Goal: Task Accomplishment & Management: Manage account settings

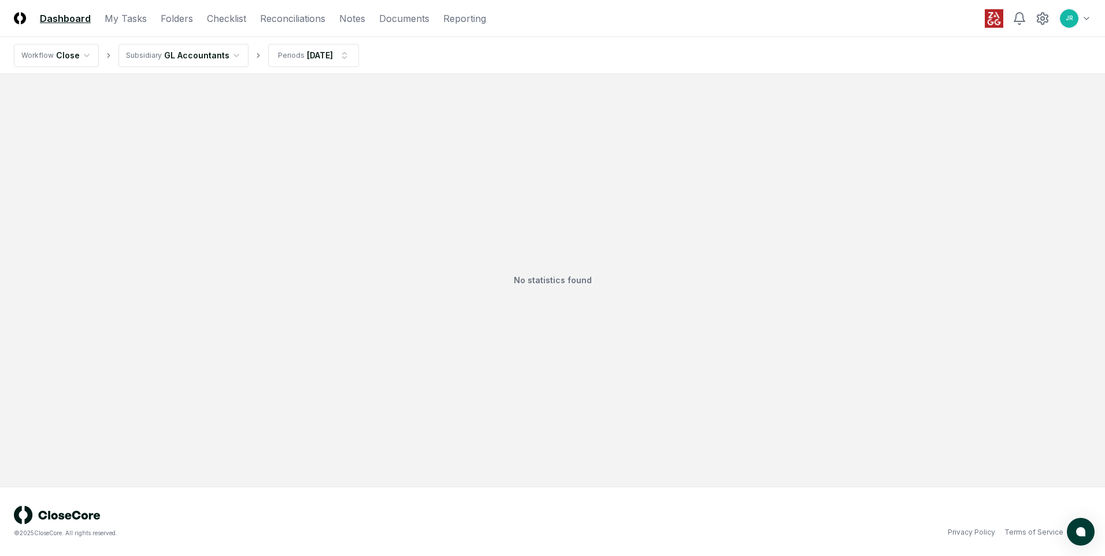
click at [231, 56] on html "CloseCore Dashboard My Tasks Folders Checklist Reconciliations Notes Documents …" at bounding box center [552, 278] width 1105 height 556
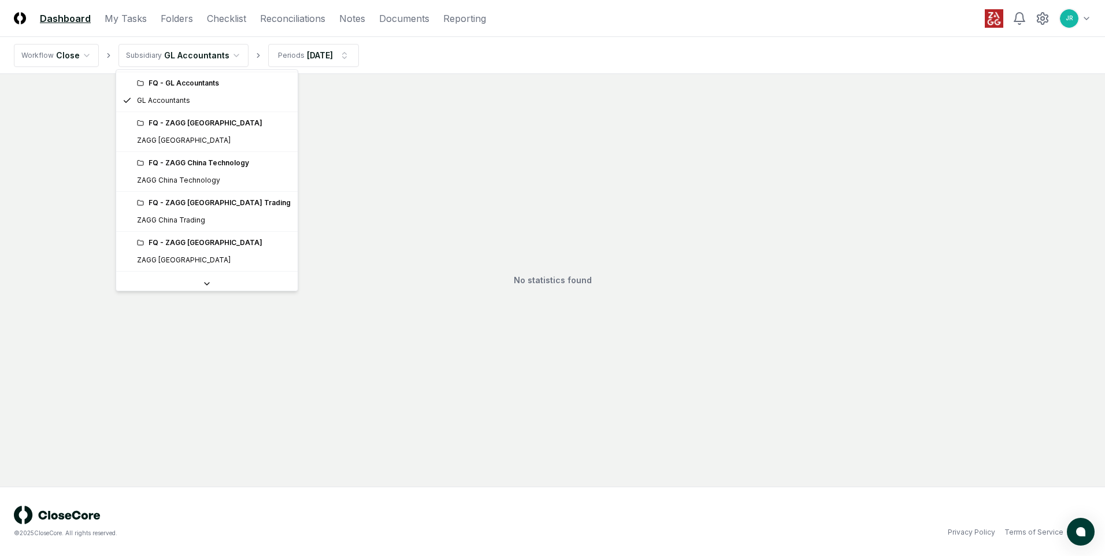
scroll to position [173, 0]
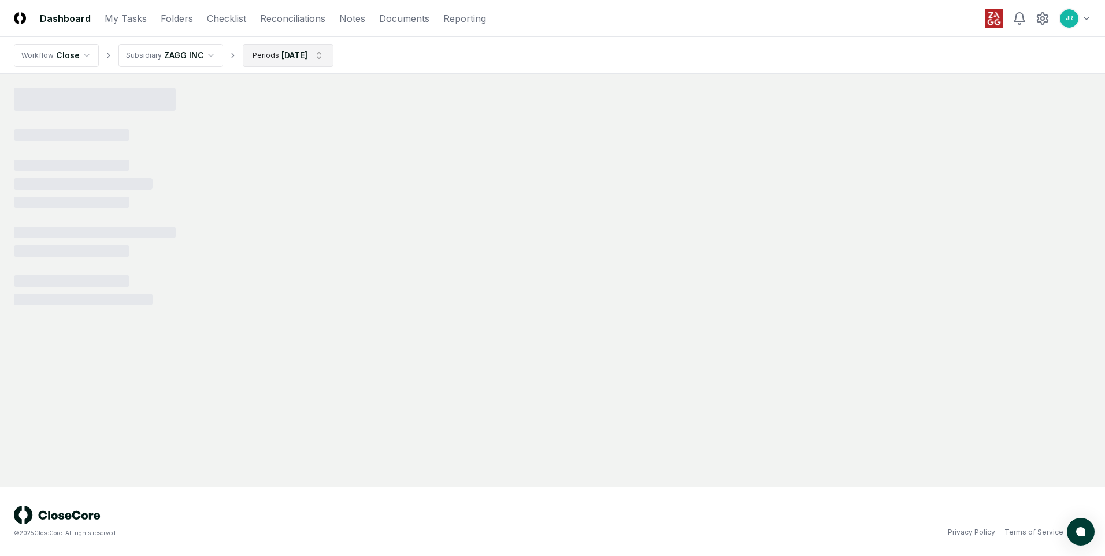
click at [323, 57] on html "CloseCore Dashboard My Tasks Folders Checklist Reconciliations Notes Documents …" at bounding box center [552, 278] width 1105 height 556
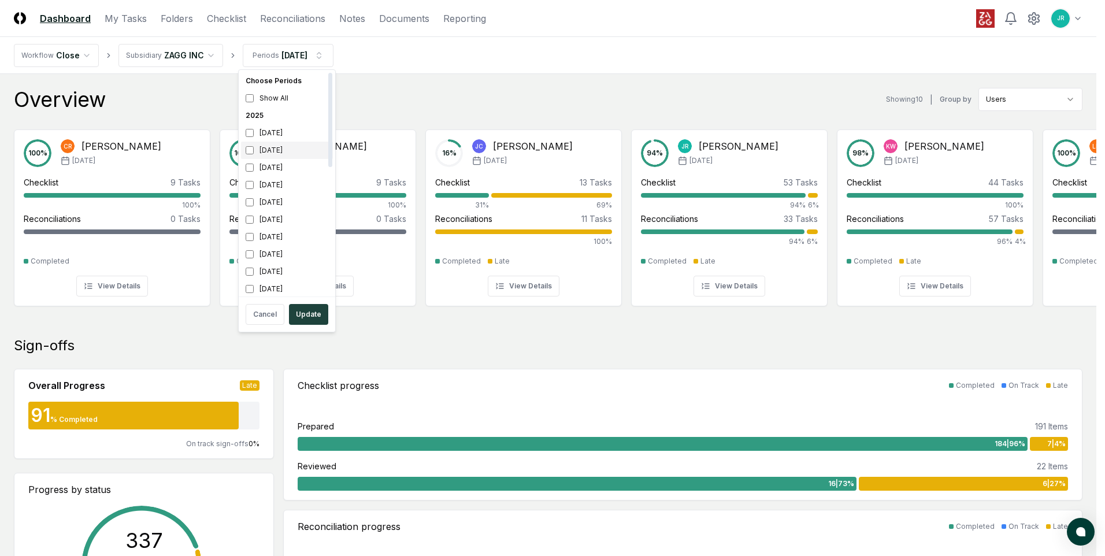
click at [283, 151] on div "[DATE]" at bounding box center [287, 150] width 92 height 17
click at [278, 169] on div "[DATE]" at bounding box center [287, 167] width 92 height 17
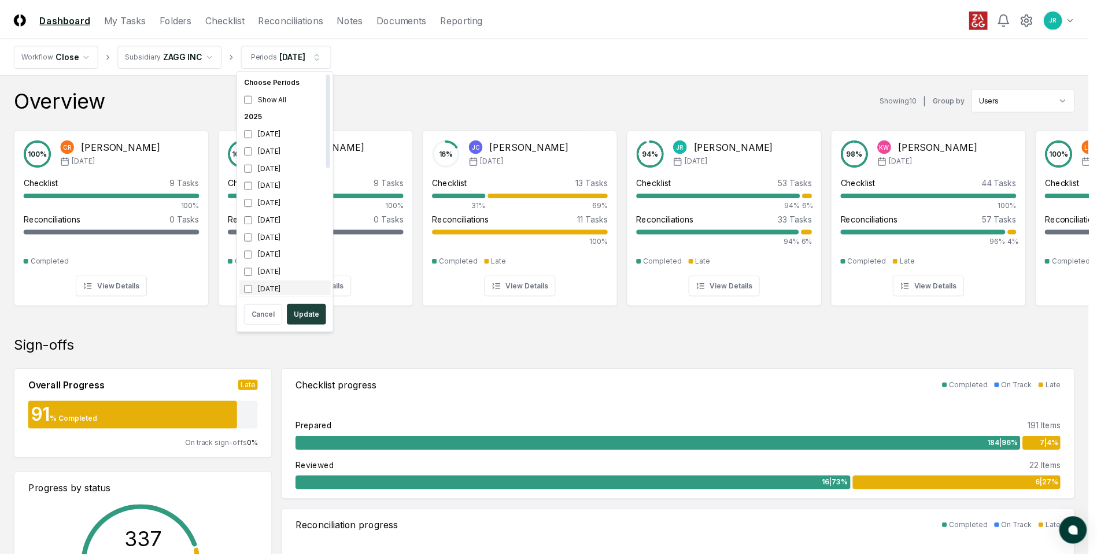
scroll to position [3, 0]
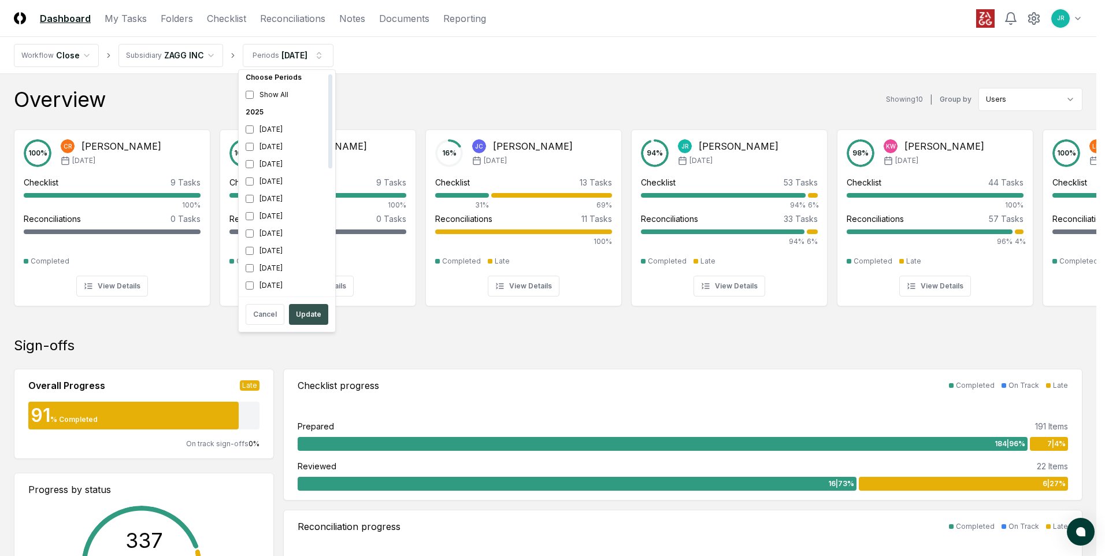
click at [315, 320] on button "Update" at bounding box center [308, 314] width 39 height 21
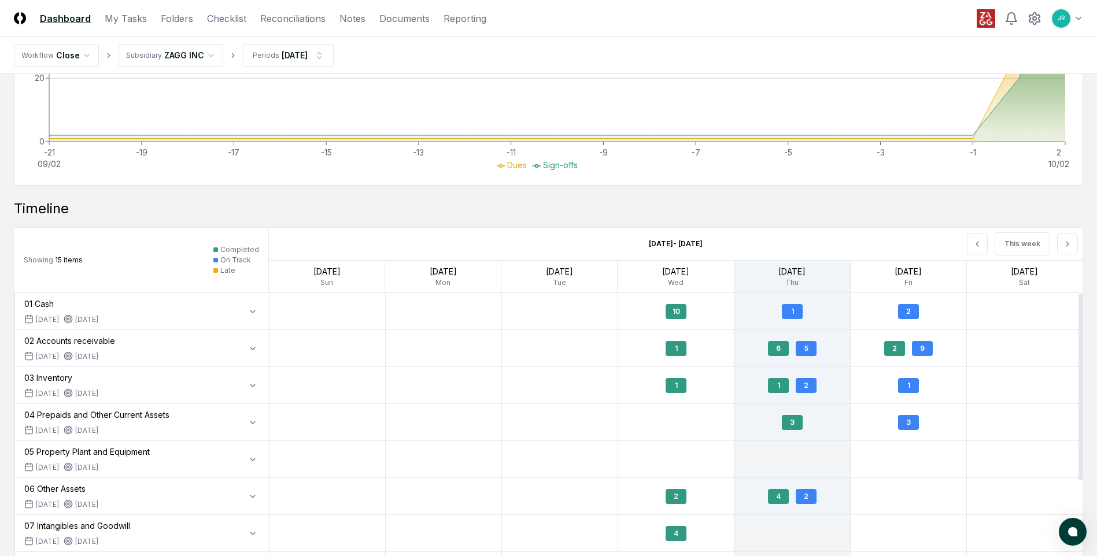
scroll to position [786, 0]
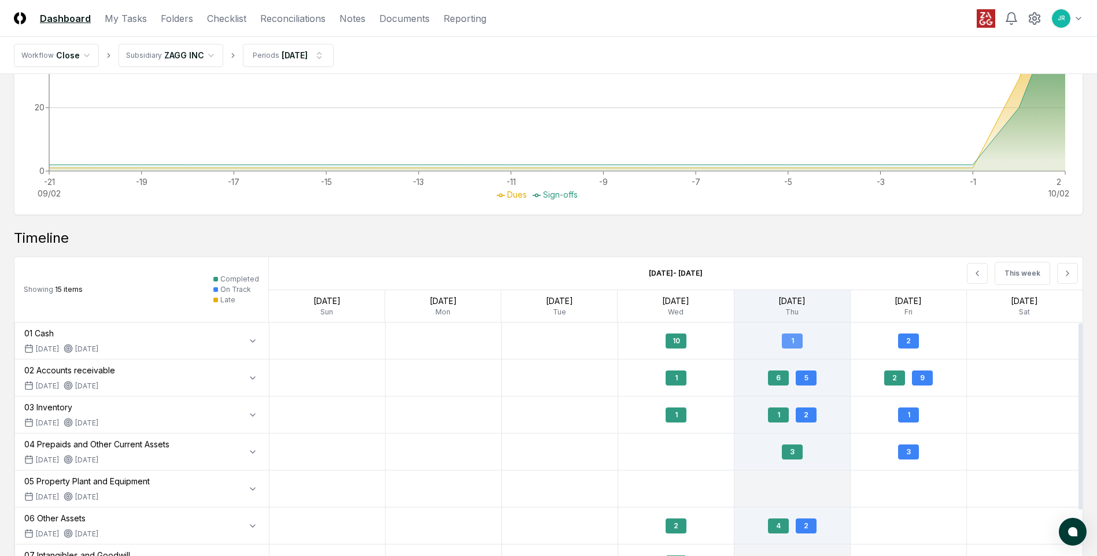
click at [786, 344] on div "1" at bounding box center [792, 341] width 21 height 15
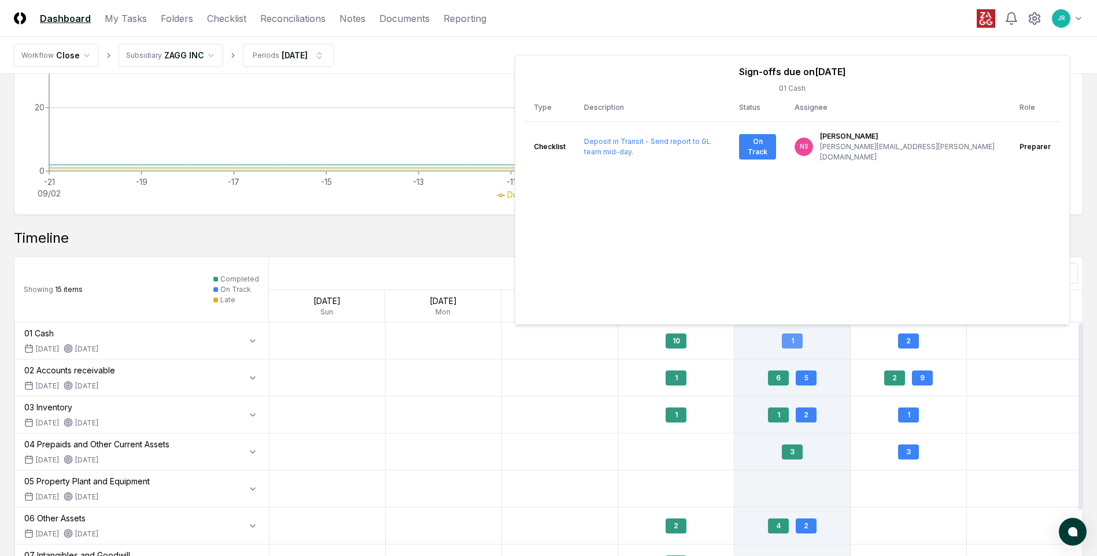
click at [786, 344] on div "1" at bounding box center [792, 341] width 21 height 15
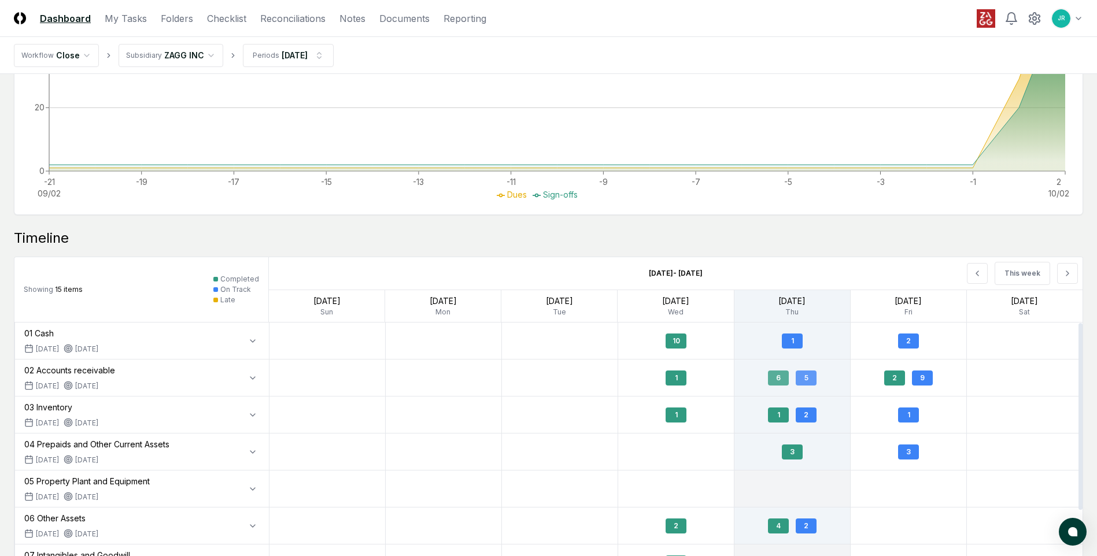
click at [810, 379] on div "5" at bounding box center [806, 378] width 21 height 15
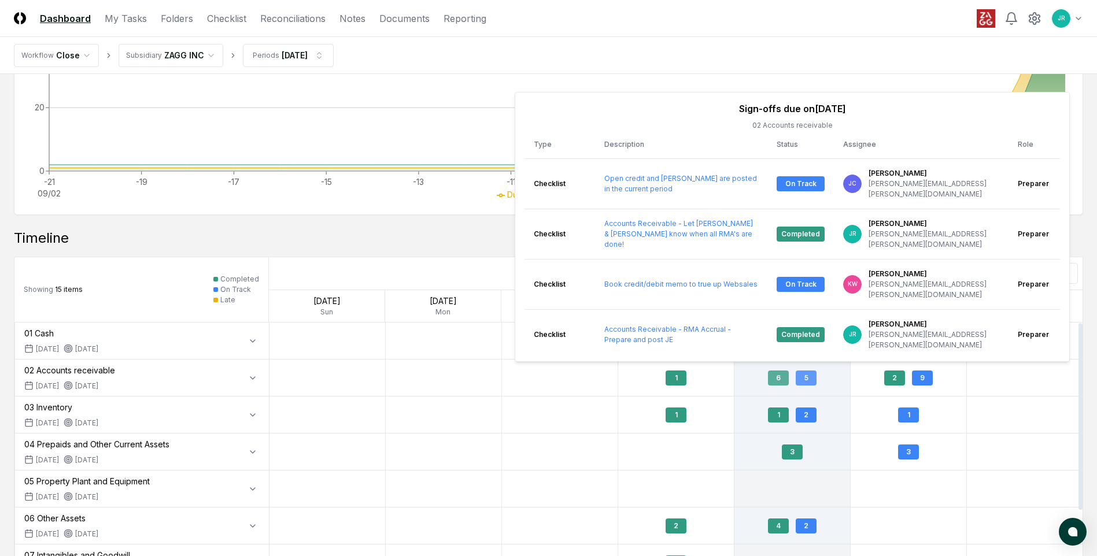
click at [810, 379] on div "5" at bounding box center [806, 378] width 21 height 15
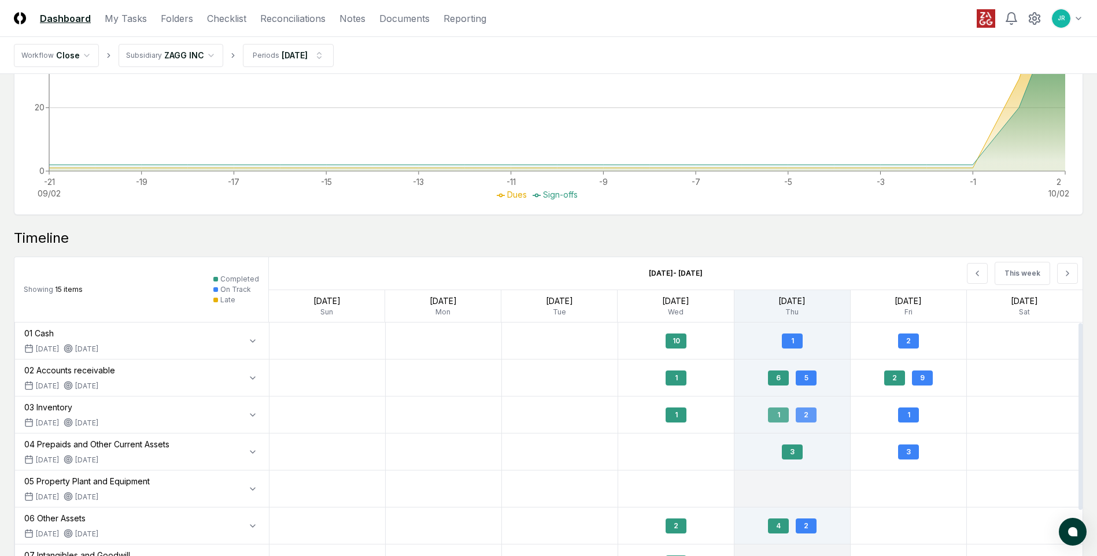
click at [801, 411] on div "2" at bounding box center [806, 415] width 21 height 15
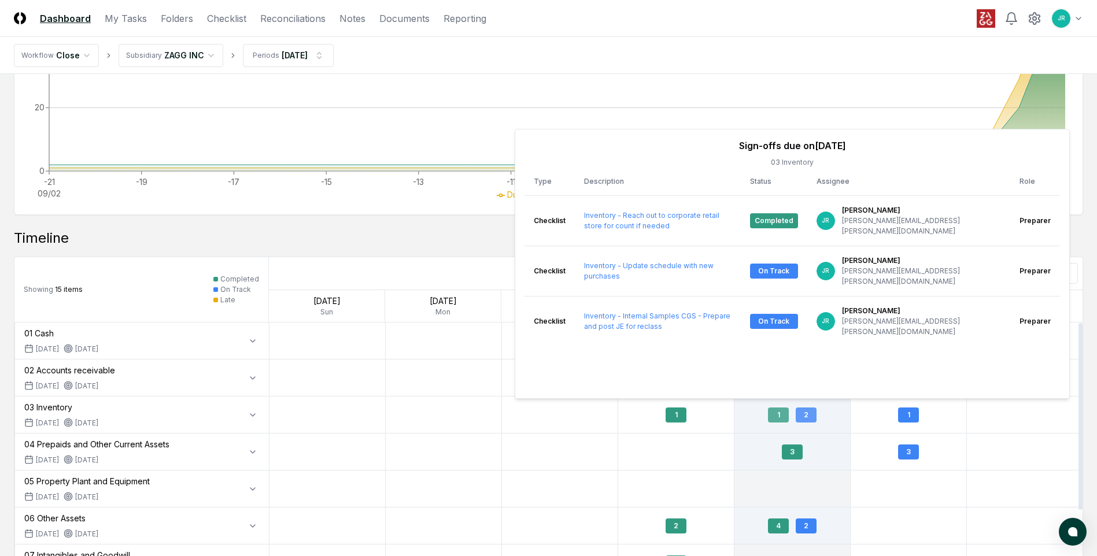
click at [844, 421] on div "1 2" at bounding box center [792, 414] width 116 height 27
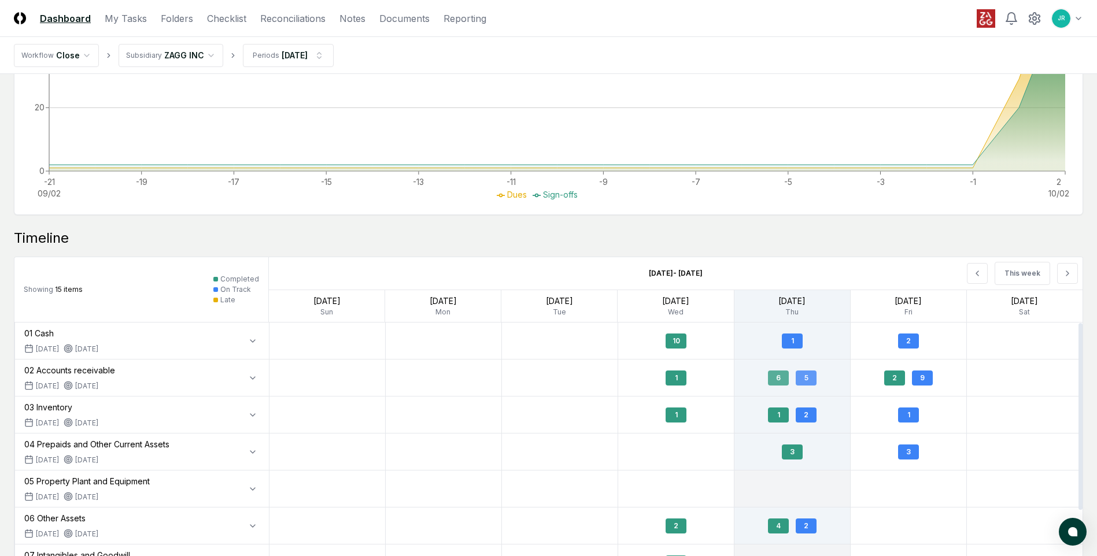
click at [808, 380] on div "5" at bounding box center [806, 378] width 21 height 15
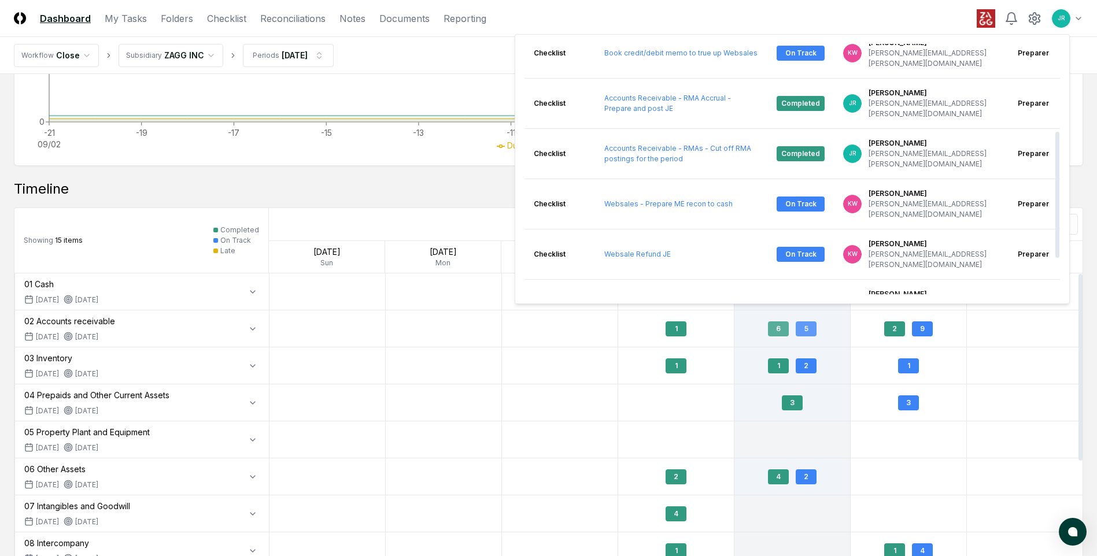
scroll to position [844, 0]
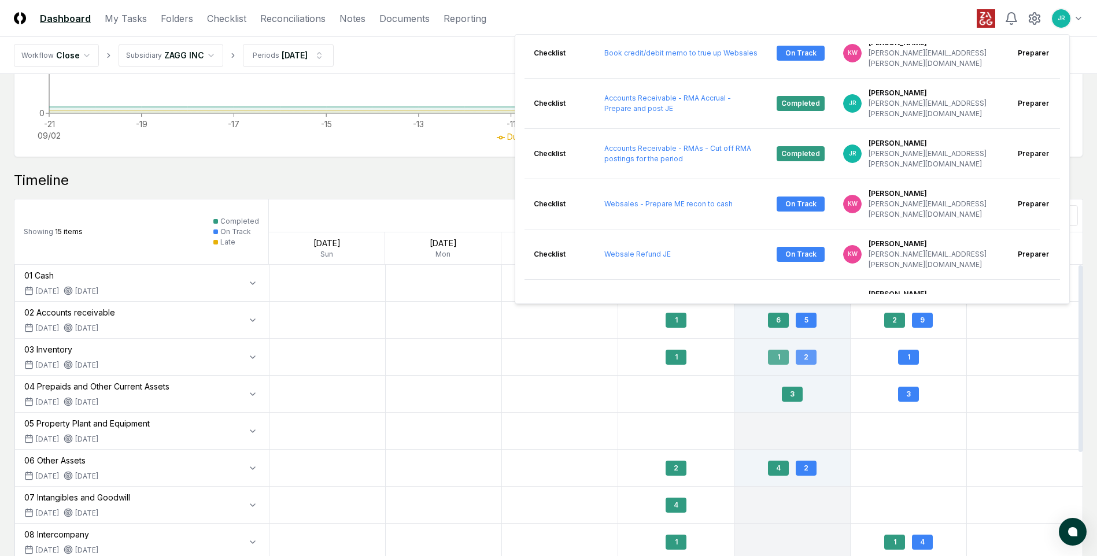
click at [849, 349] on div "1 2" at bounding box center [792, 356] width 116 height 27
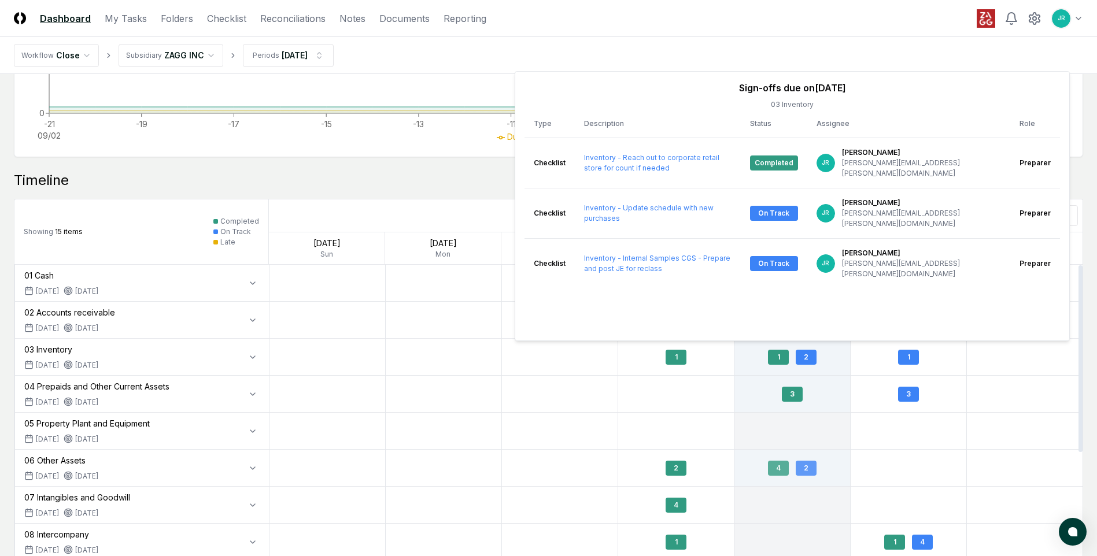
click at [804, 468] on div "2" at bounding box center [806, 468] width 21 height 15
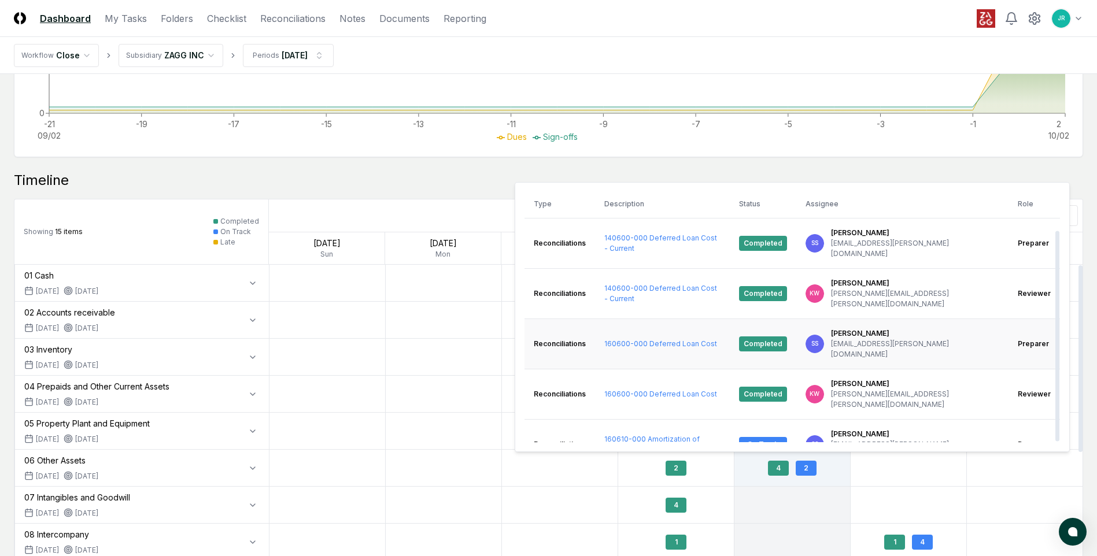
scroll to position [46, 0]
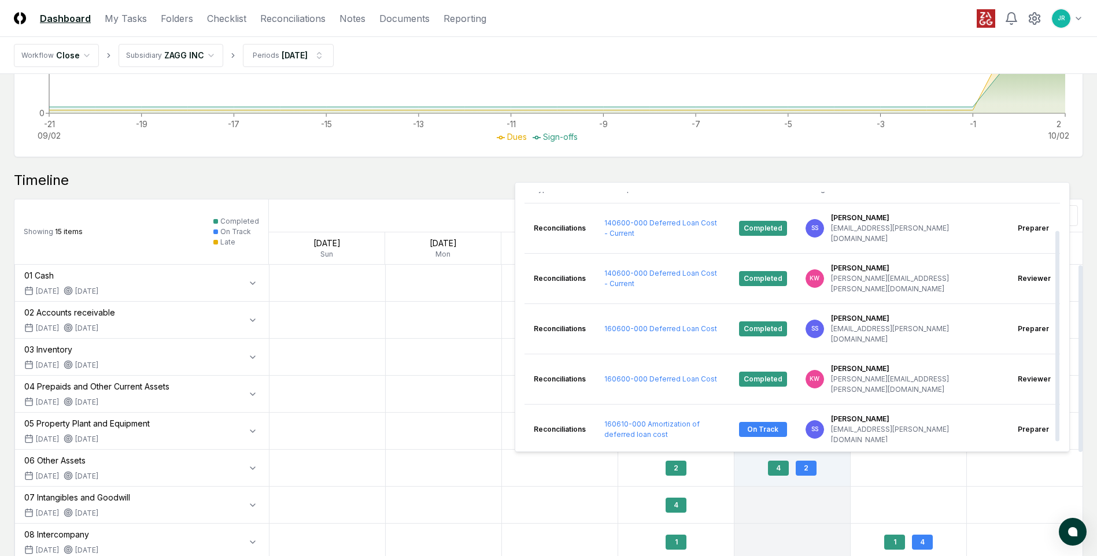
click at [874, 484] on div at bounding box center [908, 468] width 116 height 36
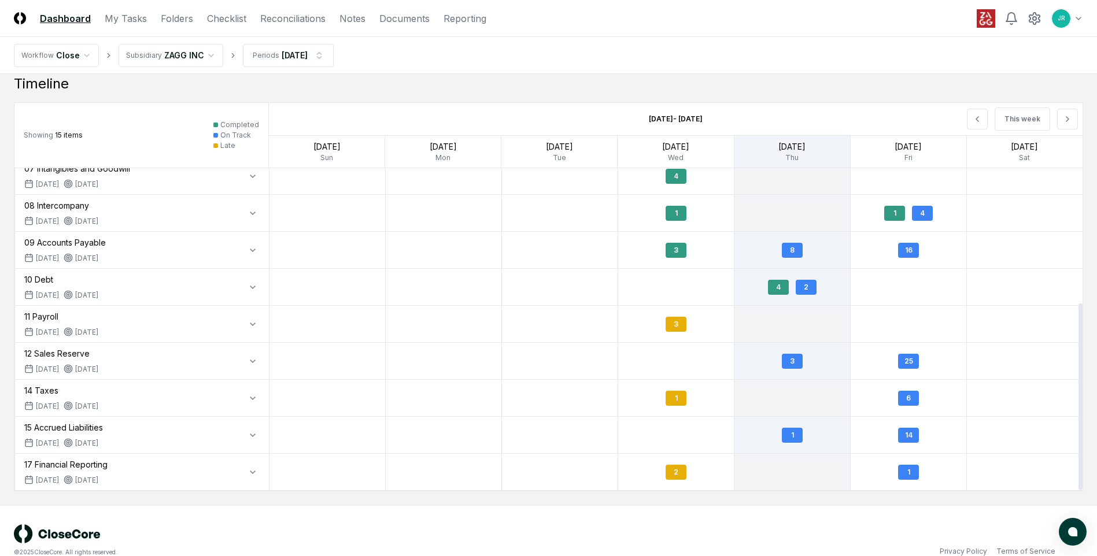
scroll to position [960, 0]
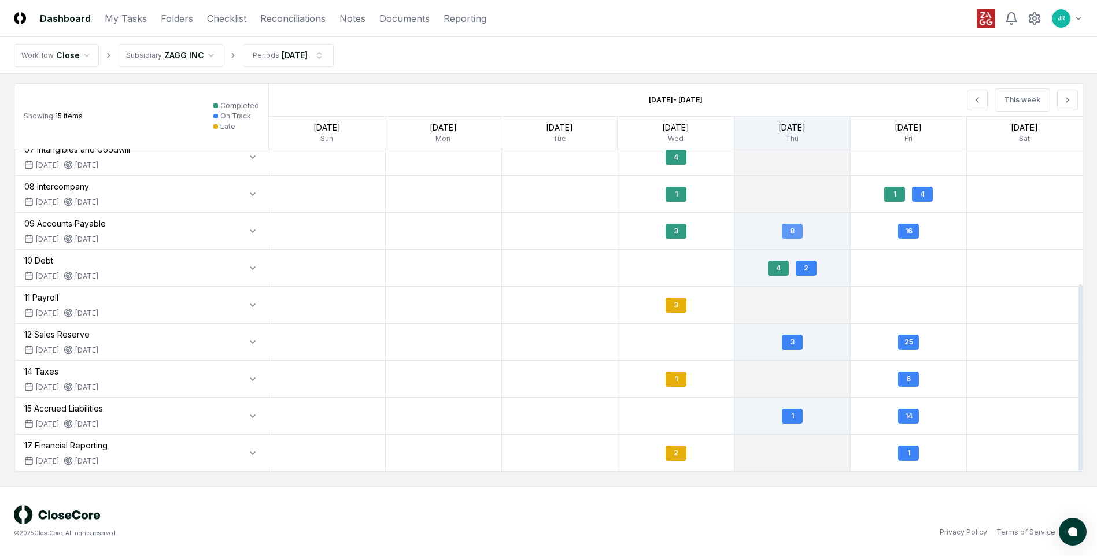
click at [793, 227] on div "8" at bounding box center [792, 231] width 21 height 15
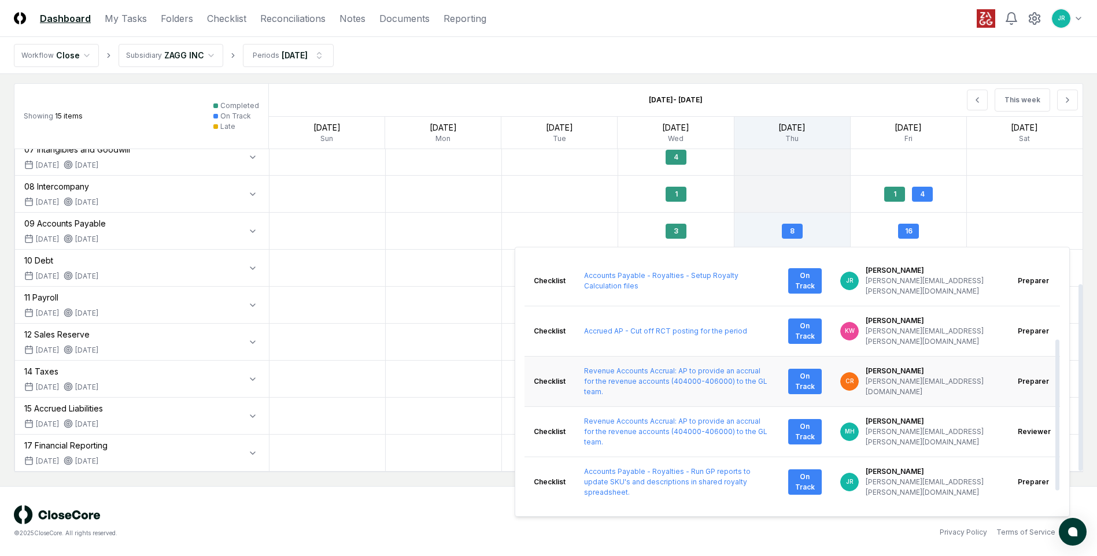
scroll to position [162, 0]
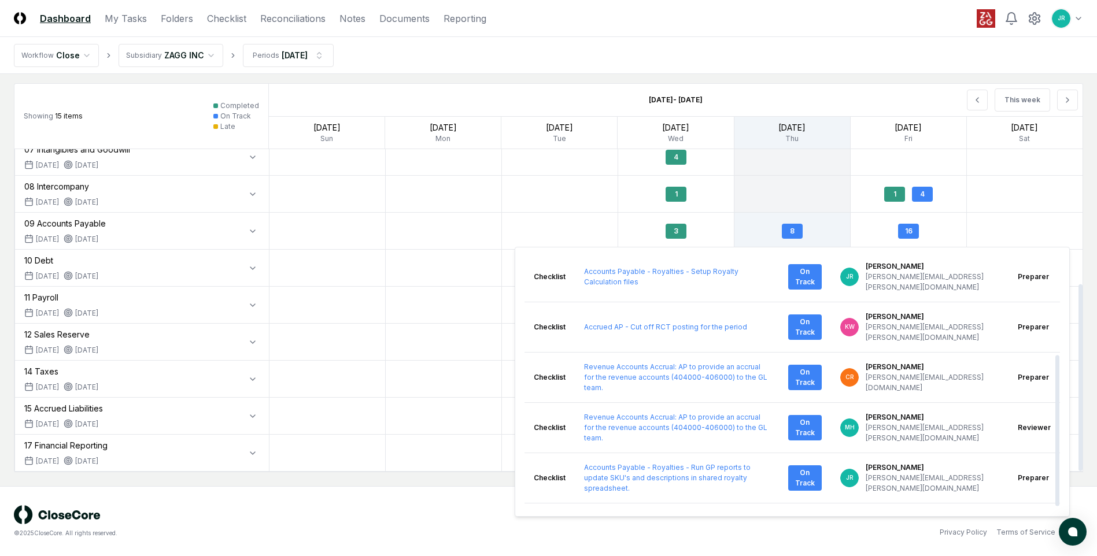
click at [786, 210] on div at bounding box center [792, 194] width 116 height 36
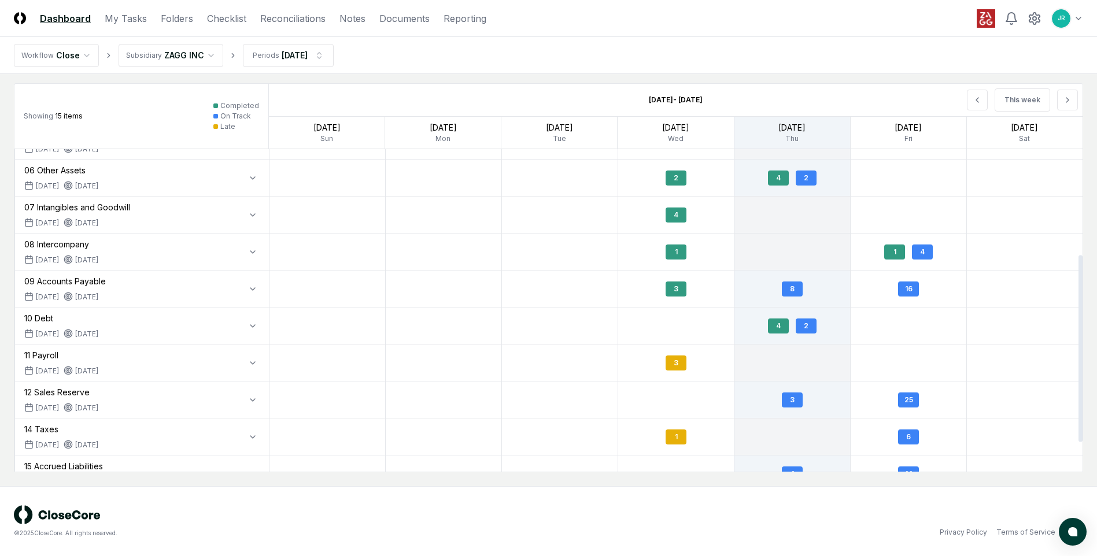
scroll to position [232, 0]
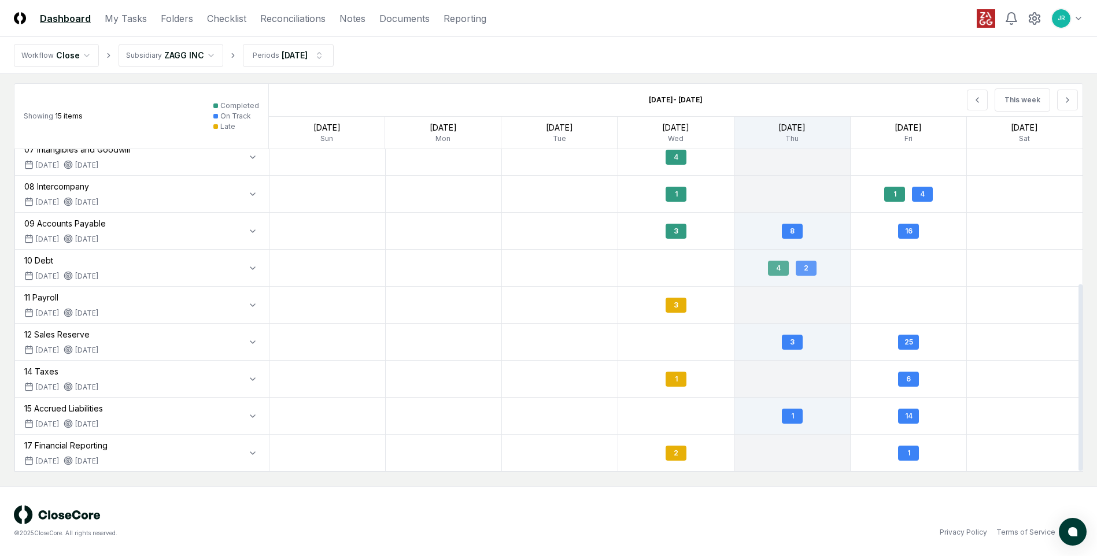
click at [809, 269] on div "2" at bounding box center [806, 268] width 21 height 15
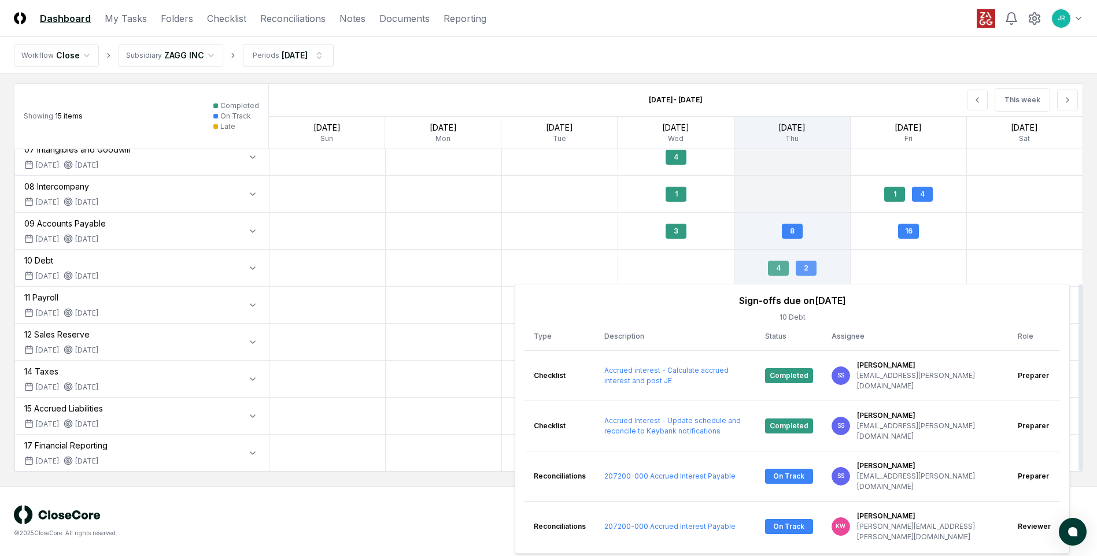
click at [809, 269] on div "2" at bounding box center [806, 268] width 21 height 15
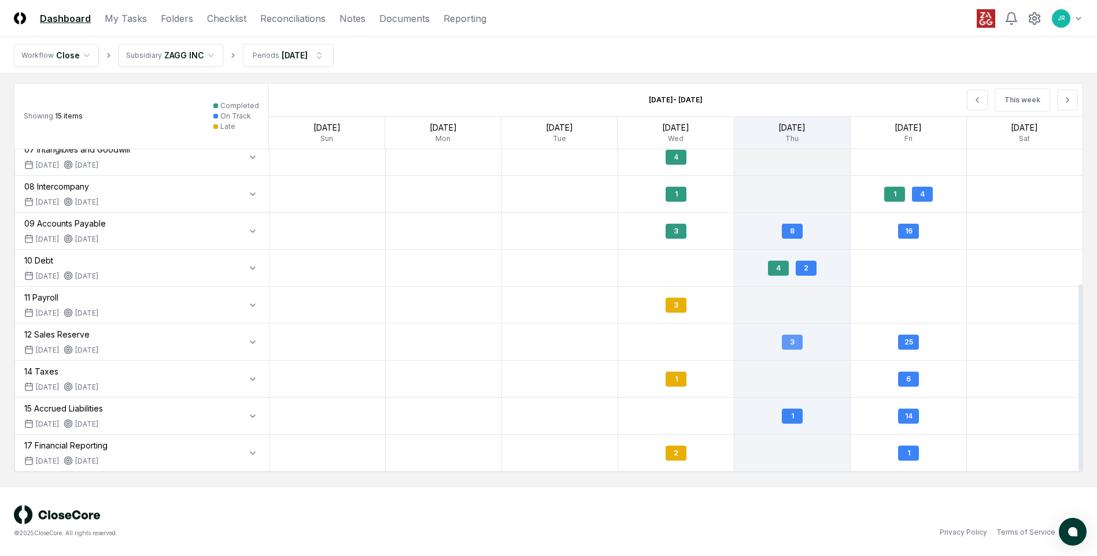
click at [800, 339] on div "3" at bounding box center [792, 342] width 21 height 15
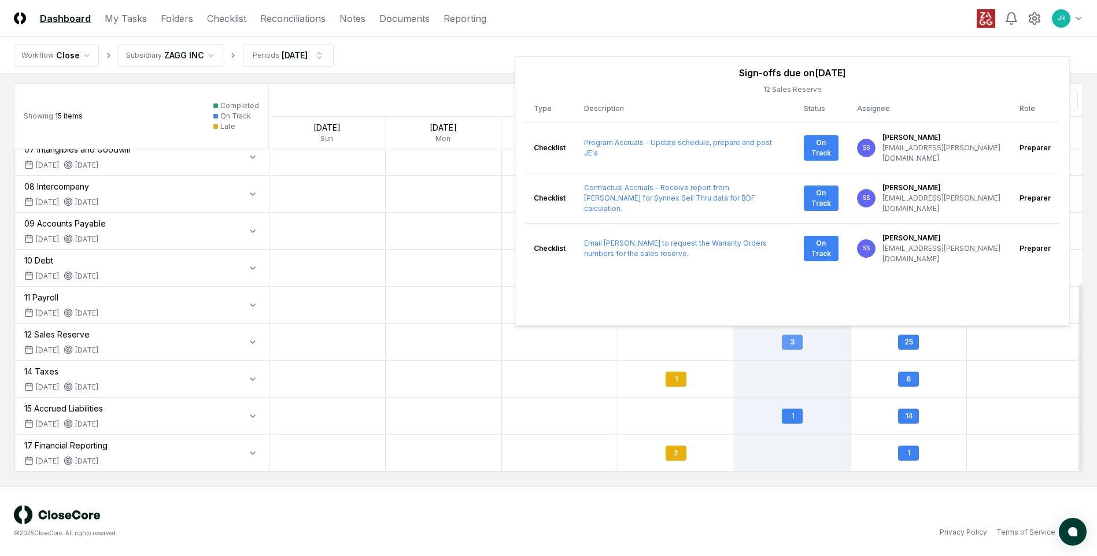
click at [800, 339] on div "3" at bounding box center [792, 342] width 21 height 15
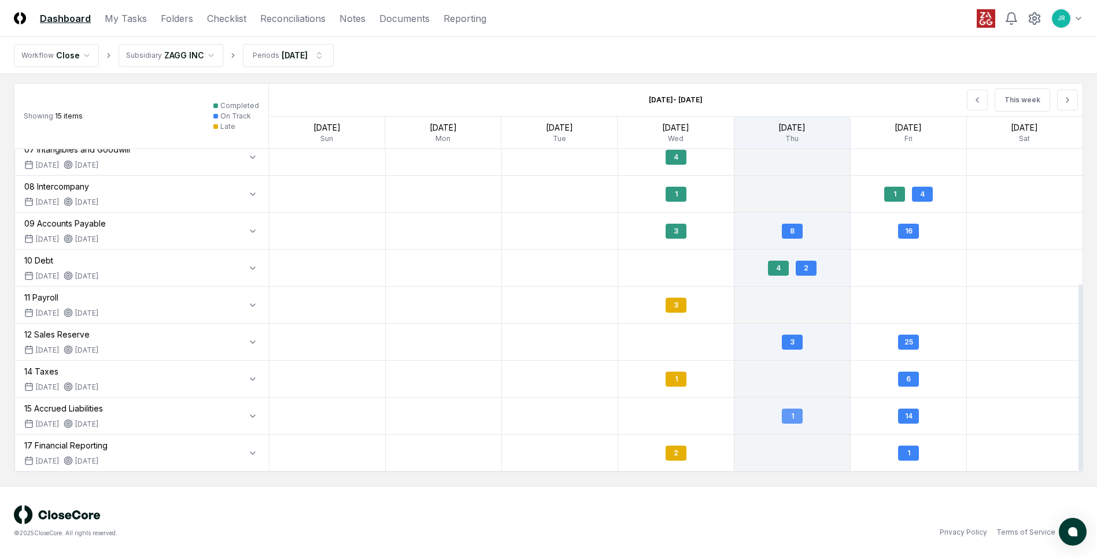
click at [800, 422] on div "1" at bounding box center [792, 416] width 21 height 15
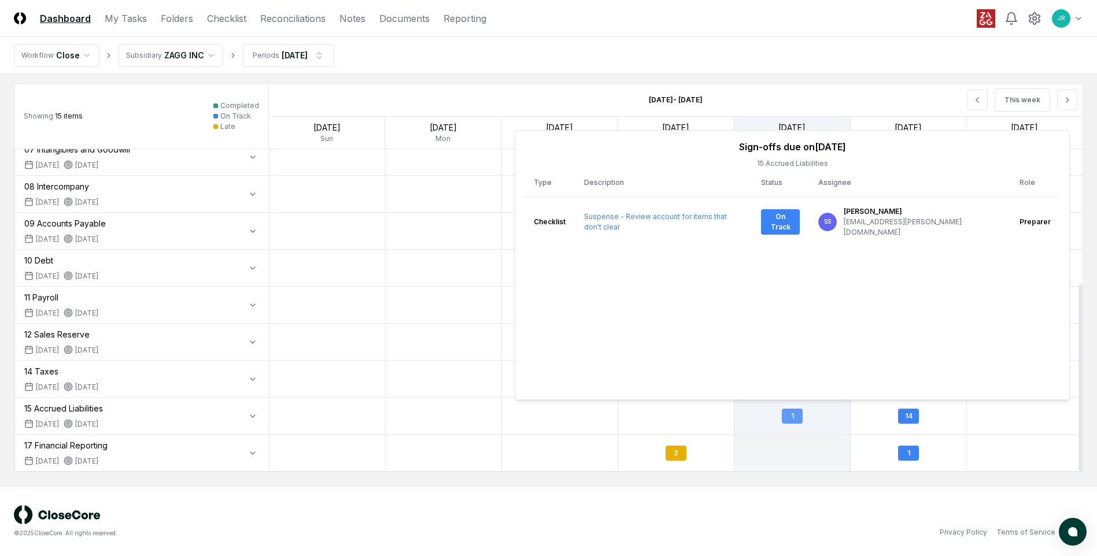
click at [800, 422] on div "1" at bounding box center [792, 416] width 21 height 15
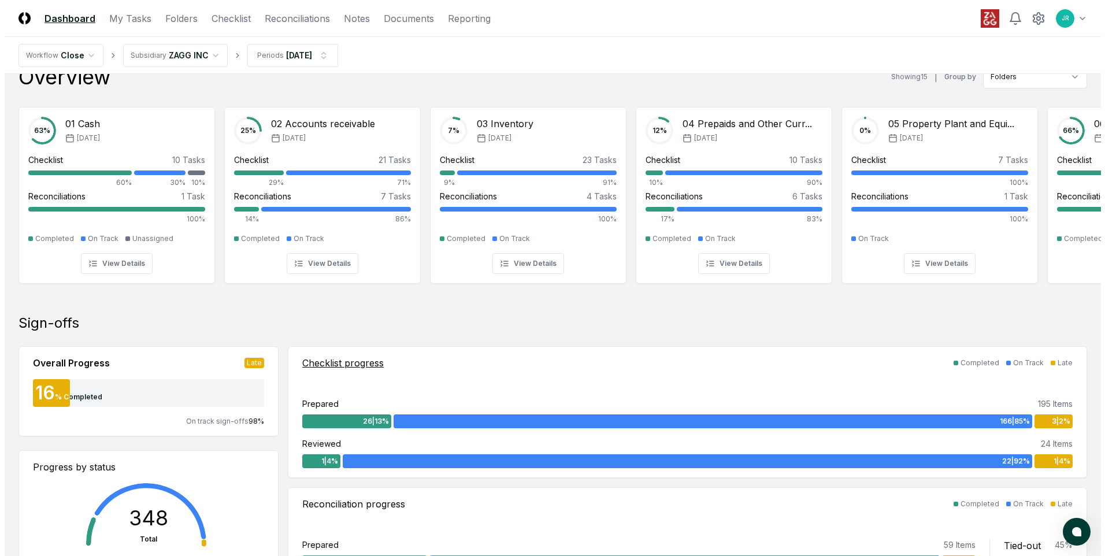
scroll to position [0, 0]
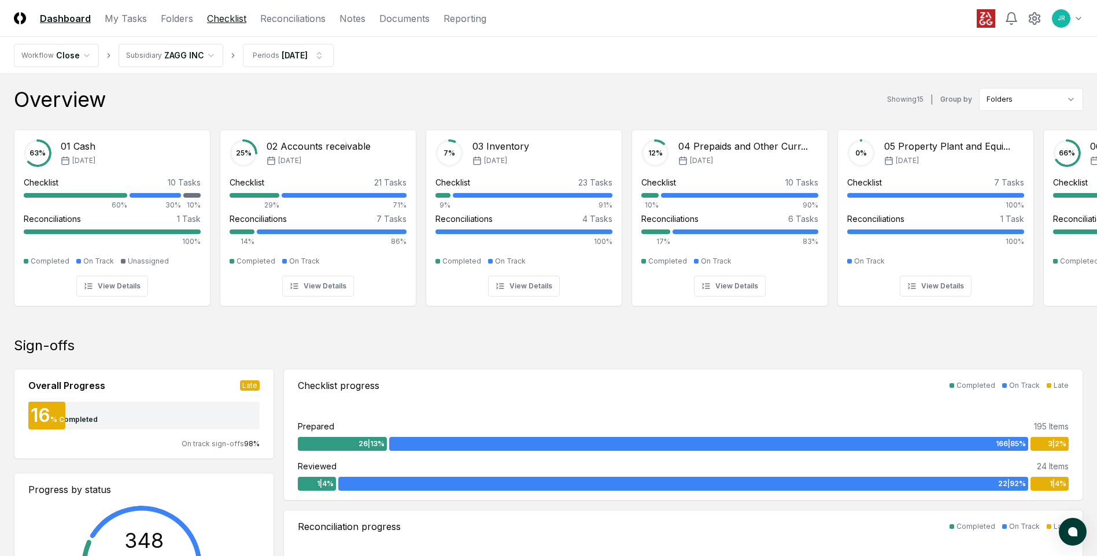
click at [232, 21] on link "Checklist" at bounding box center [226, 19] width 39 height 14
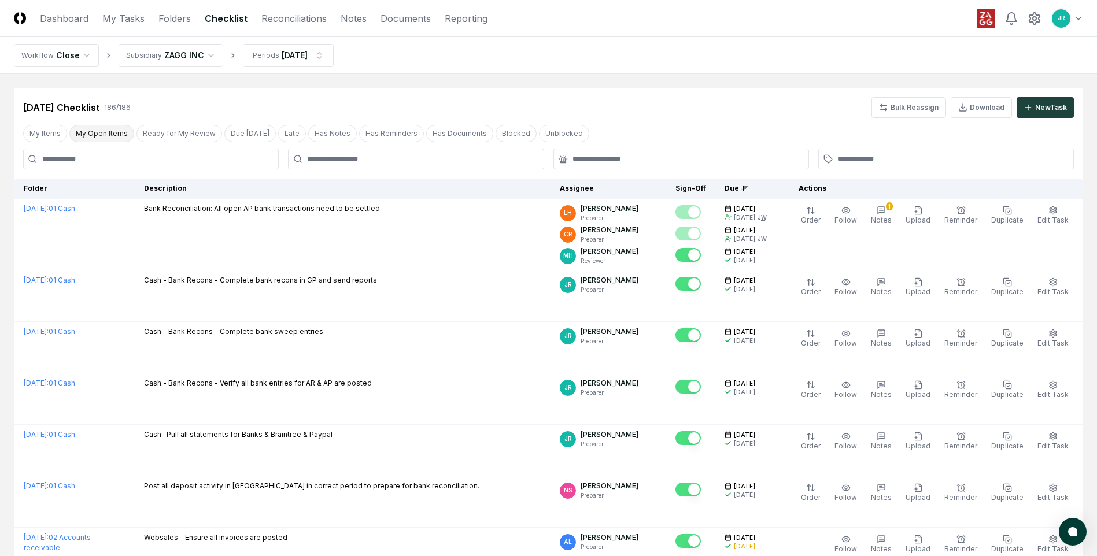
click at [122, 135] on button "My Open Items" at bounding box center [101, 133] width 65 height 17
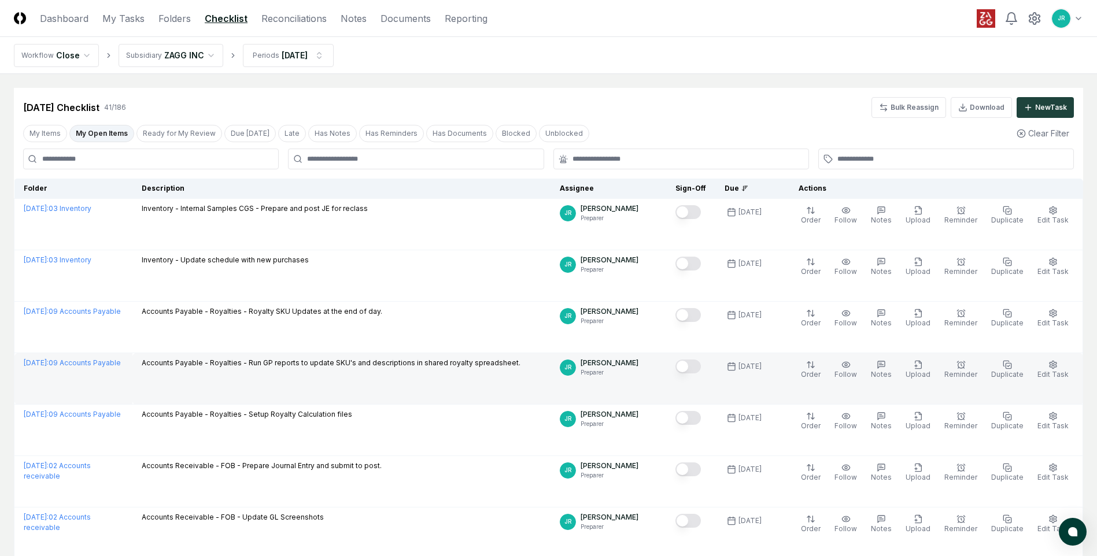
click at [693, 368] on button "Mark complete" at bounding box center [687, 367] width 25 height 14
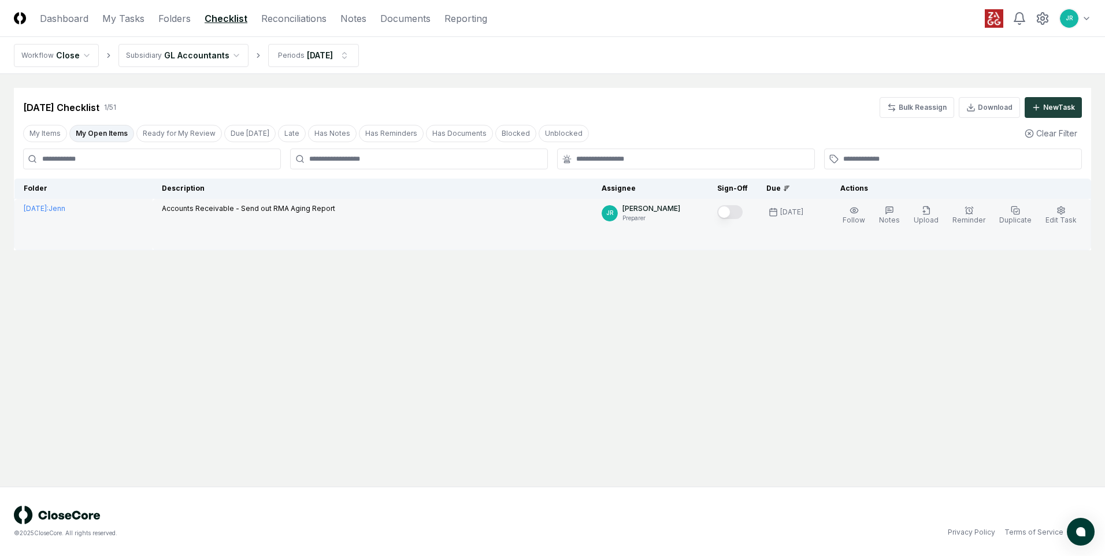
click at [737, 213] on button "Mark complete" at bounding box center [730, 212] width 25 height 14
click at [743, 215] on button "Mark complete" at bounding box center [730, 212] width 25 height 14
click at [740, 215] on button "Mark complete" at bounding box center [730, 212] width 25 height 14
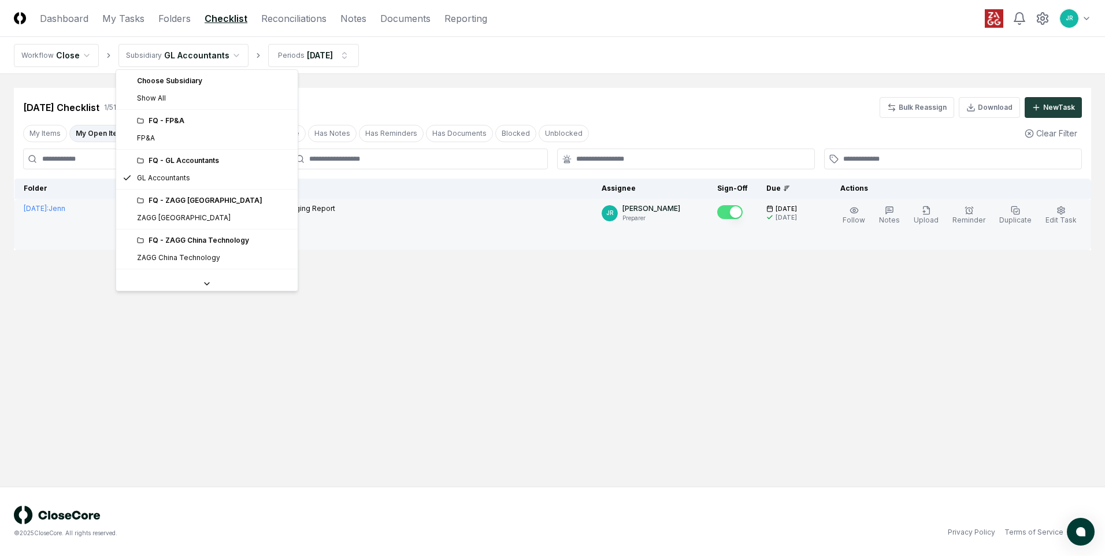
click at [221, 61] on html "CloseCore Dashboard My Tasks Folders Checklist Reconciliations Notes Documents …" at bounding box center [552, 278] width 1105 height 556
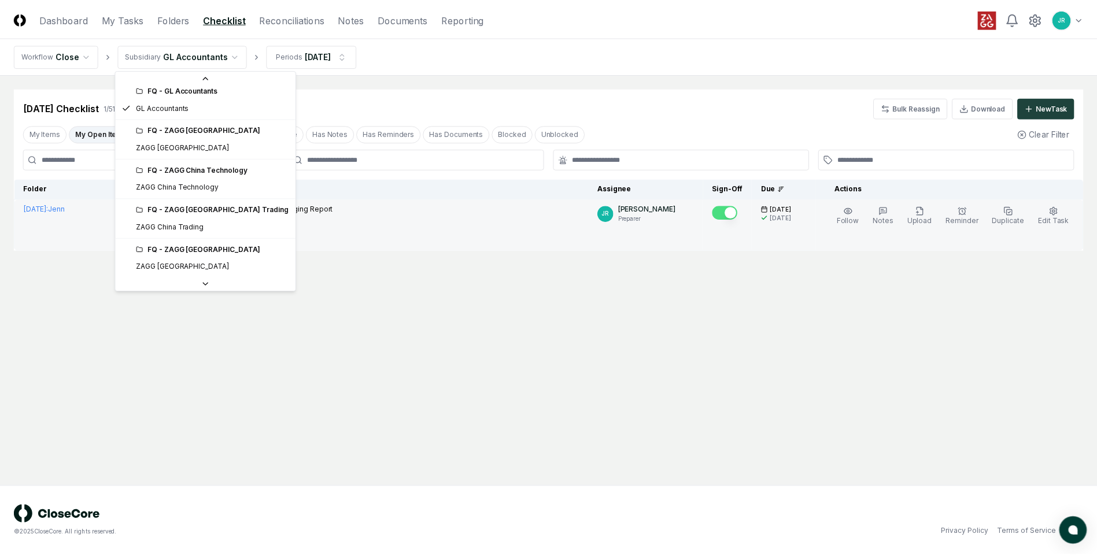
scroll to position [231, 0]
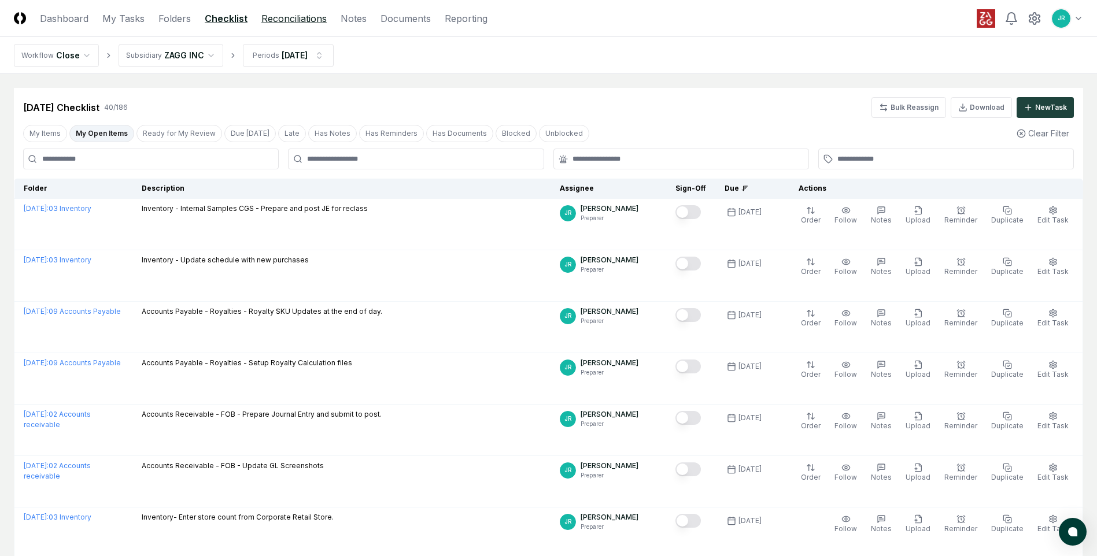
click at [300, 20] on link "Reconciliations" at bounding box center [293, 19] width 65 height 14
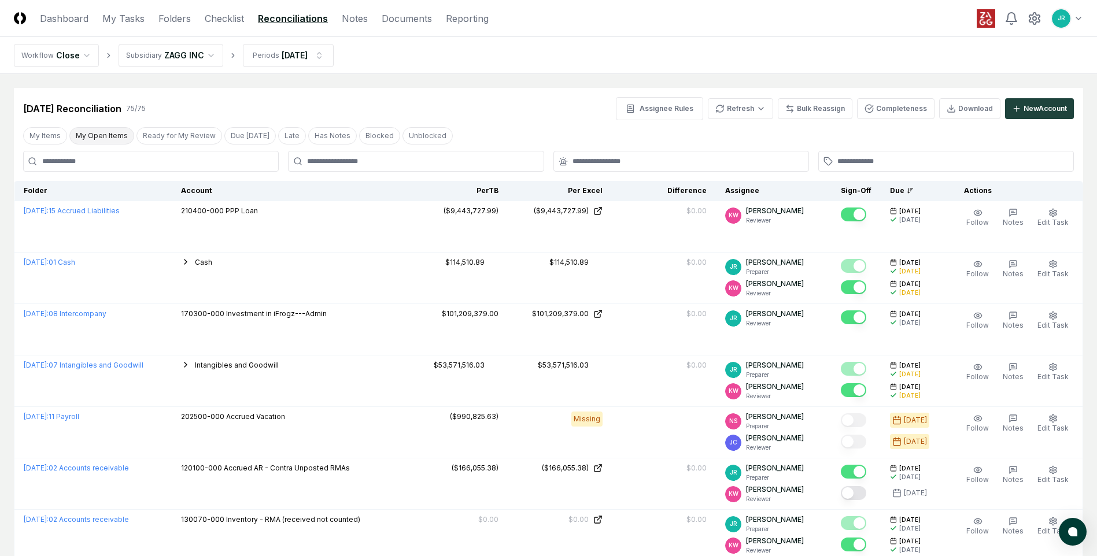
click at [91, 137] on button "My Open Items" at bounding box center [101, 135] width 65 height 17
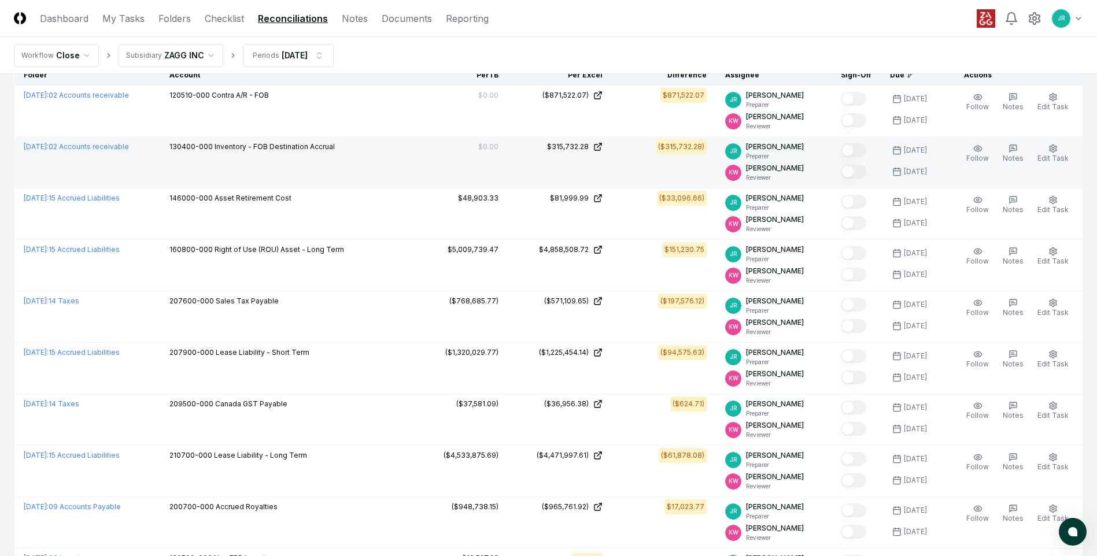
scroll to position [58, 0]
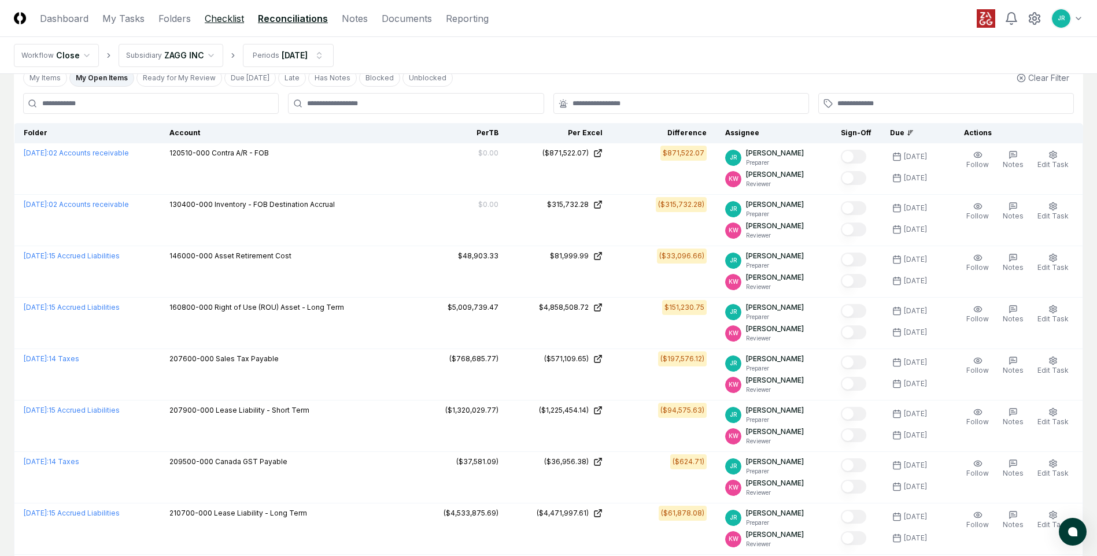
click at [227, 21] on link "Checklist" at bounding box center [224, 19] width 39 height 14
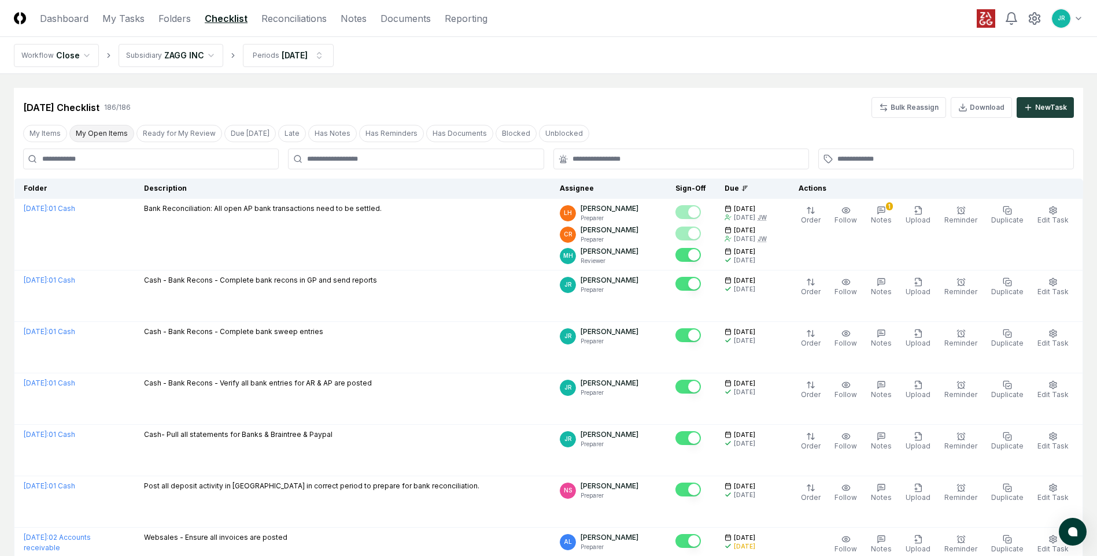
click at [116, 137] on button "My Open Items" at bounding box center [101, 133] width 65 height 17
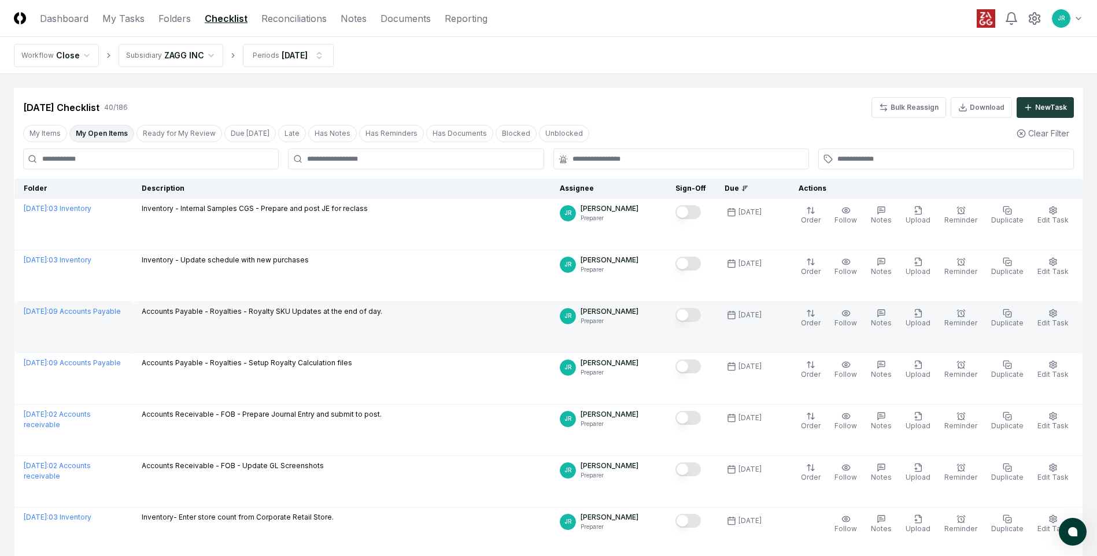
click at [691, 316] on button "Mark complete" at bounding box center [687, 315] width 25 height 14
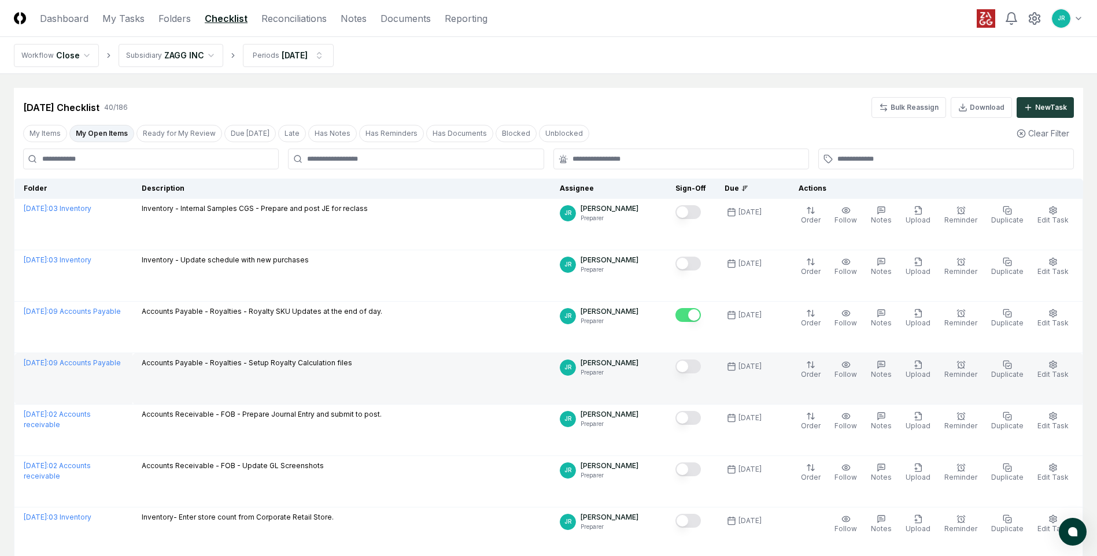
click at [691, 368] on button "Mark complete" at bounding box center [687, 367] width 25 height 14
